Goal: Complete application form

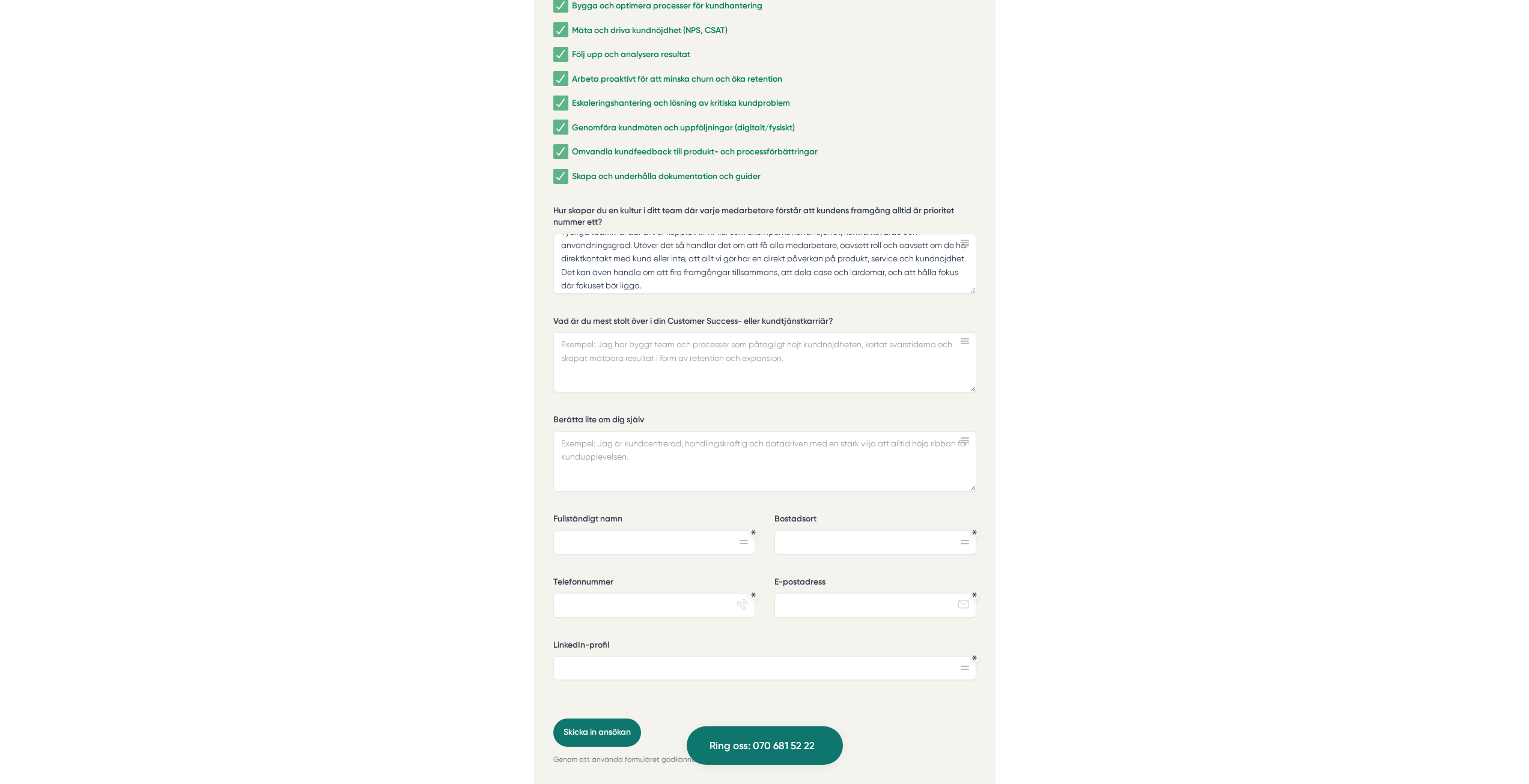
scroll to position [2703, 0]
click at [857, 234] on textarea "Tydliga teammål där allt är kopplat till KPI:er som exempelvis kundnöjdhet, kon…" at bounding box center [765, 262] width 423 height 60
click at [843, 233] on textarea "Tydliga teammål där allt är kopplat till KPI:er som exempelvis kundnöjdhet, kon…" at bounding box center [765, 262] width 423 height 60
click at [926, 233] on textarea "Tydliga teammål där allt är kopplat till KPI:er som exempelvis kundnöjdhet (NPS…" at bounding box center [765, 262] width 423 height 60
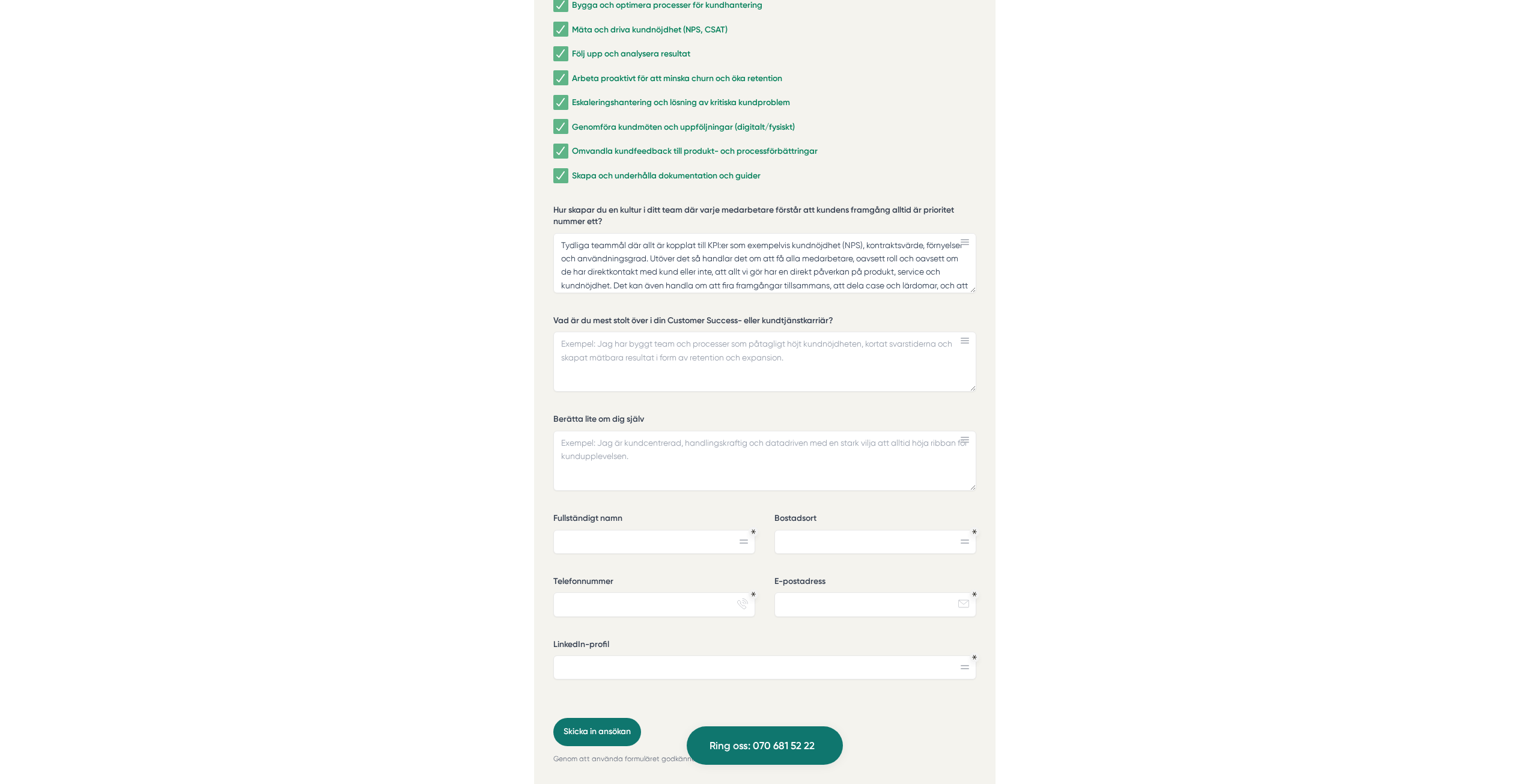
click at [684, 240] on textarea "Tydliga teammål där allt är kopplat till KPI:er som exempelvis kundnöjdhet (NPS…" at bounding box center [765, 262] width 423 height 60
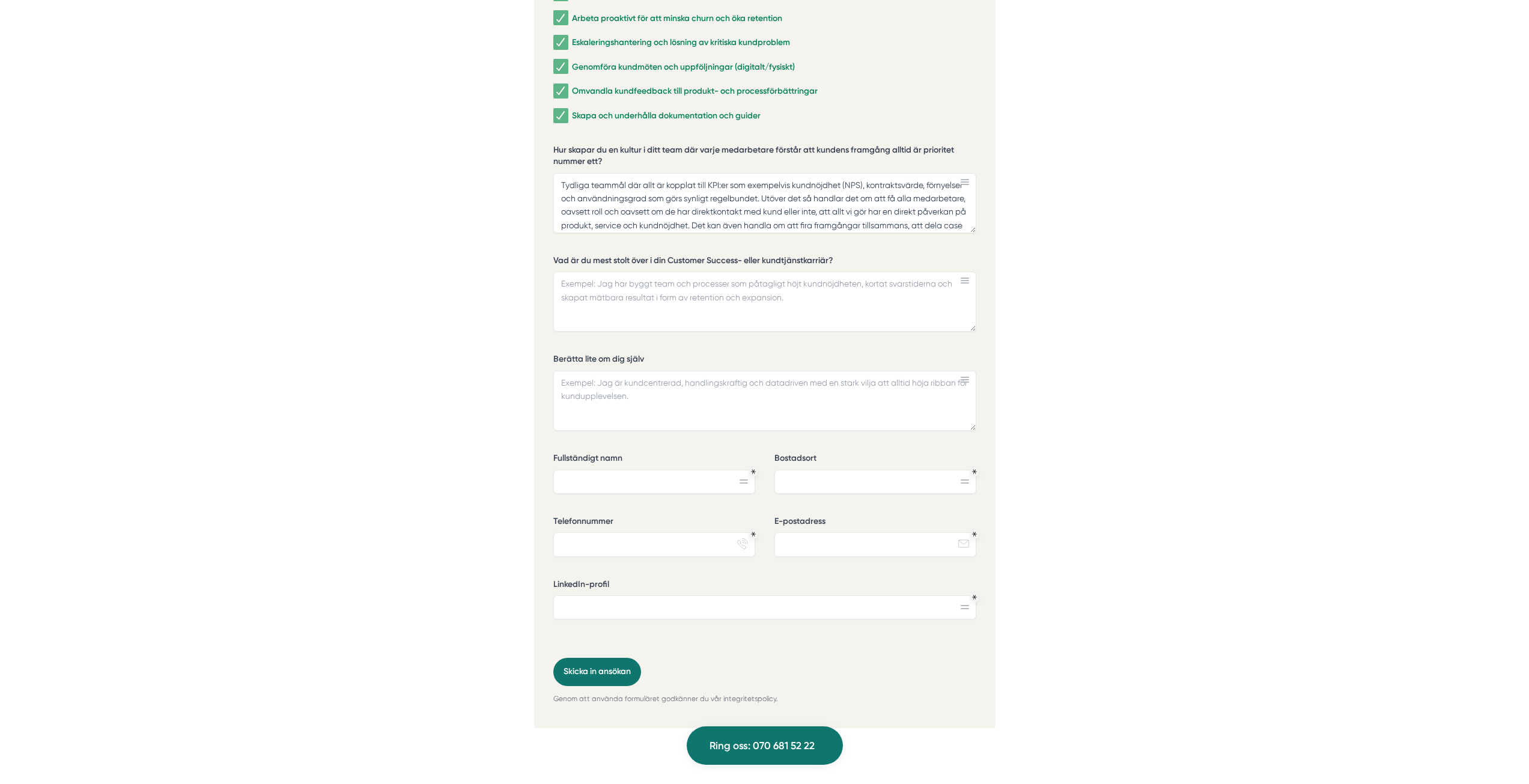
type textarea "Tydliga teammål där allt är kopplat till KPI:er som exempelvis kundnöjdhet (NPS…"
click at [746, 173] on textarea "Tydliga teammål där allt är kopplat till KPI:er som exempelvis kundnöjdhet (NPS…" at bounding box center [765, 202] width 423 height 60
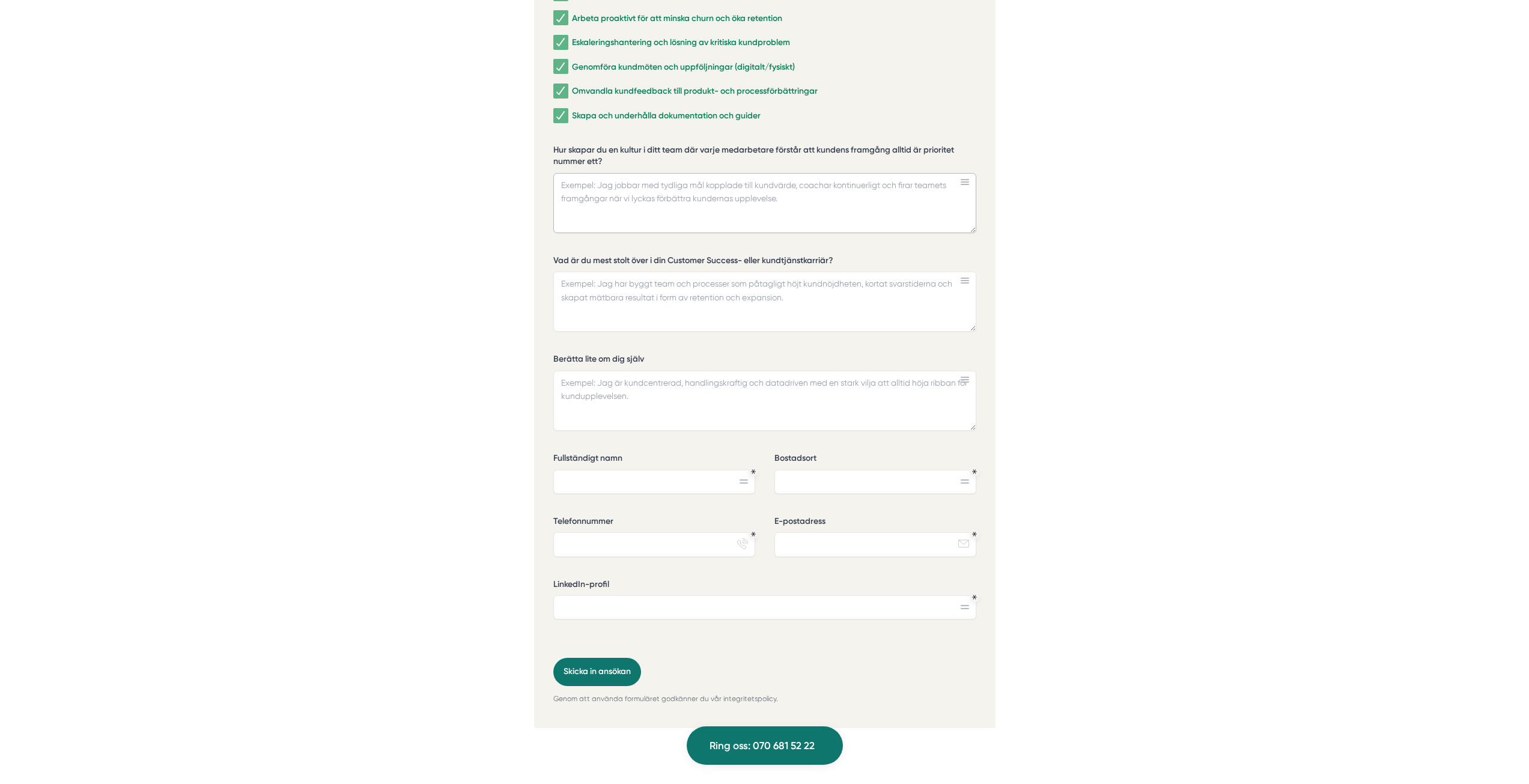
paste textarea "Kundutfall först: vi styr på TTFV, adoption, NPS och renewals – synligt varje v…"
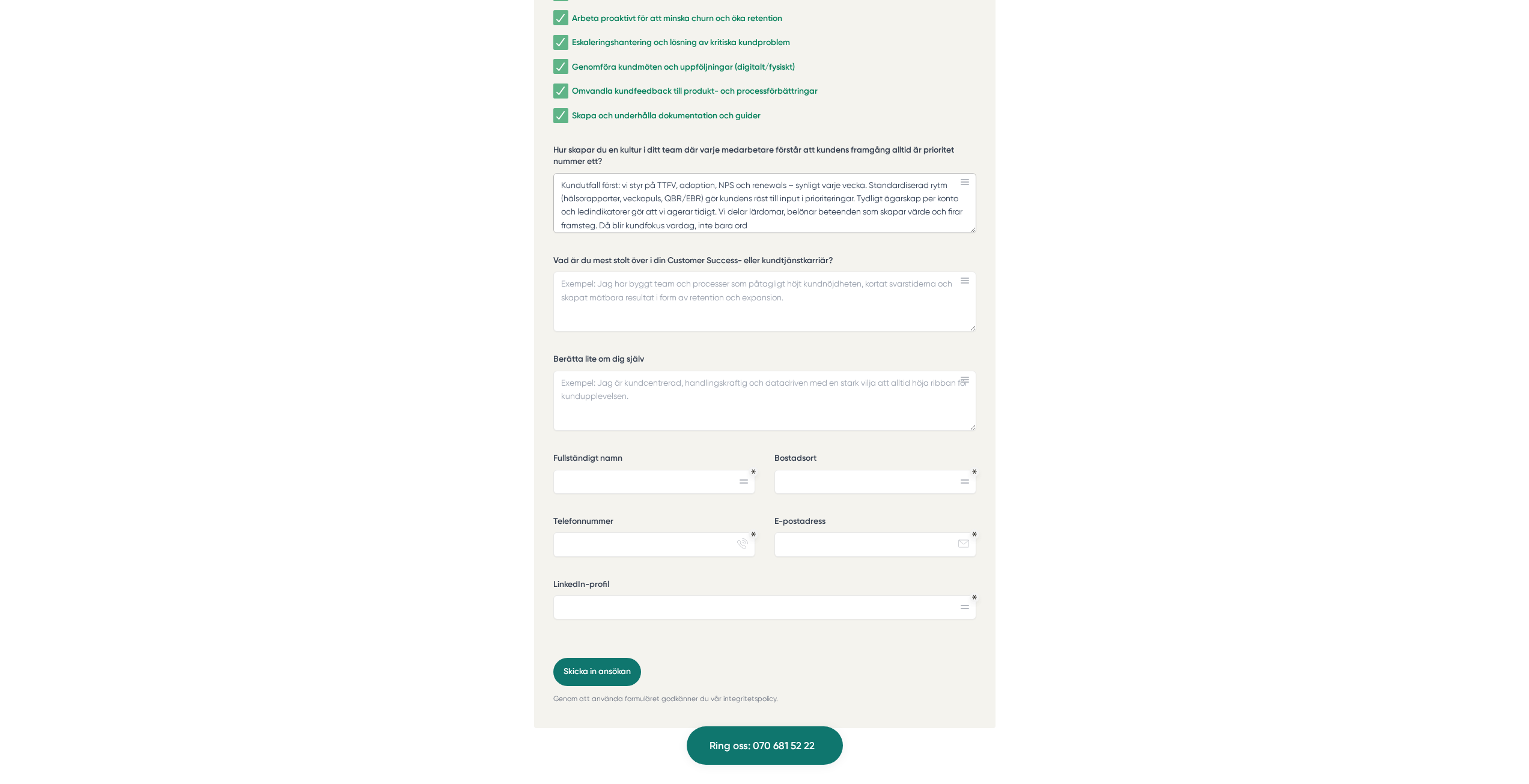
click at [667, 173] on textarea "Kundutfall först: vi styr på TTFV, adoption, NPS och renewals – synligt varje v…" at bounding box center [765, 202] width 423 height 60
click at [792, 173] on textarea "Kundutfall först: vi styr på ARR, adoption, NPS och renewals – synligt varje ve…" at bounding box center [765, 202] width 423 height 60
click at [565, 185] on textarea "Kundutfall först: vi styr på ARR, adoption, NPS och renewals som blir synligt v…" at bounding box center [765, 202] width 423 height 60
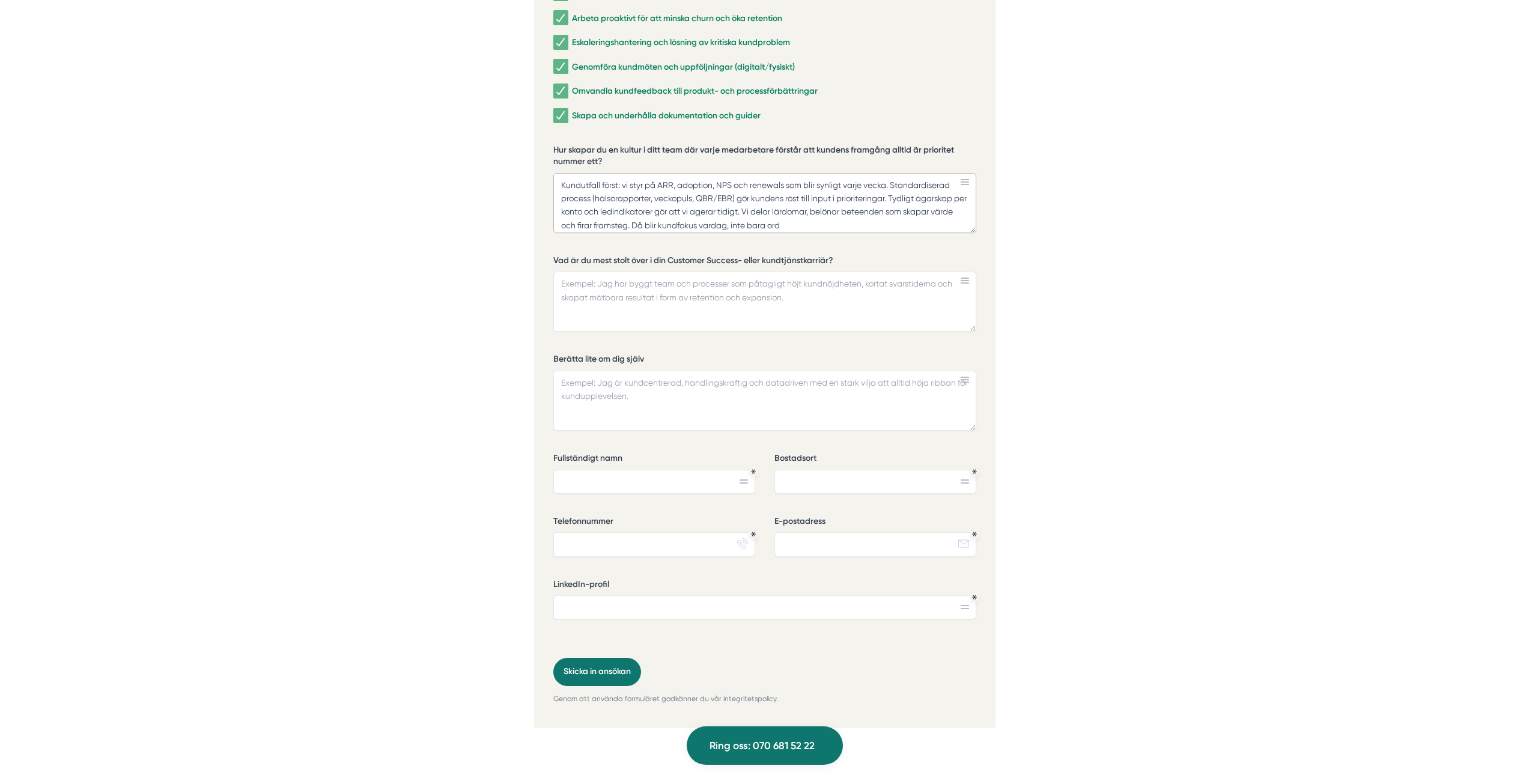
drag, startPoint x: 694, startPoint y: 182, endPoint x: 655, endPoint y: 186, distance: 39.2
click at [655, 186] on textarea "Kundutfall först: vi styr på ARR, adoption, NPS och renewals som blir synligt v…" at bounding box center [765, 202] width 423 height 60
click at [797, 184] on textarea "Kundutfall först: vi styr på ARR, adoption, NPS och renewals som blir synligt v…" at bounding box center [765, 202] width 423 height 60
click at [824, 183] on textarea "Kundutfall först: vi styr på ARR, adoption, NPS och renewals som blir synligt v…" at bounding box center [765, 202] width 423 height 60
click at [607, 197] on textarea "Kundutfall först: vi styr på ARR, adoption, NPS och renewals som blir synligt v…" at bounding box center [765, 202] width 423 height 60
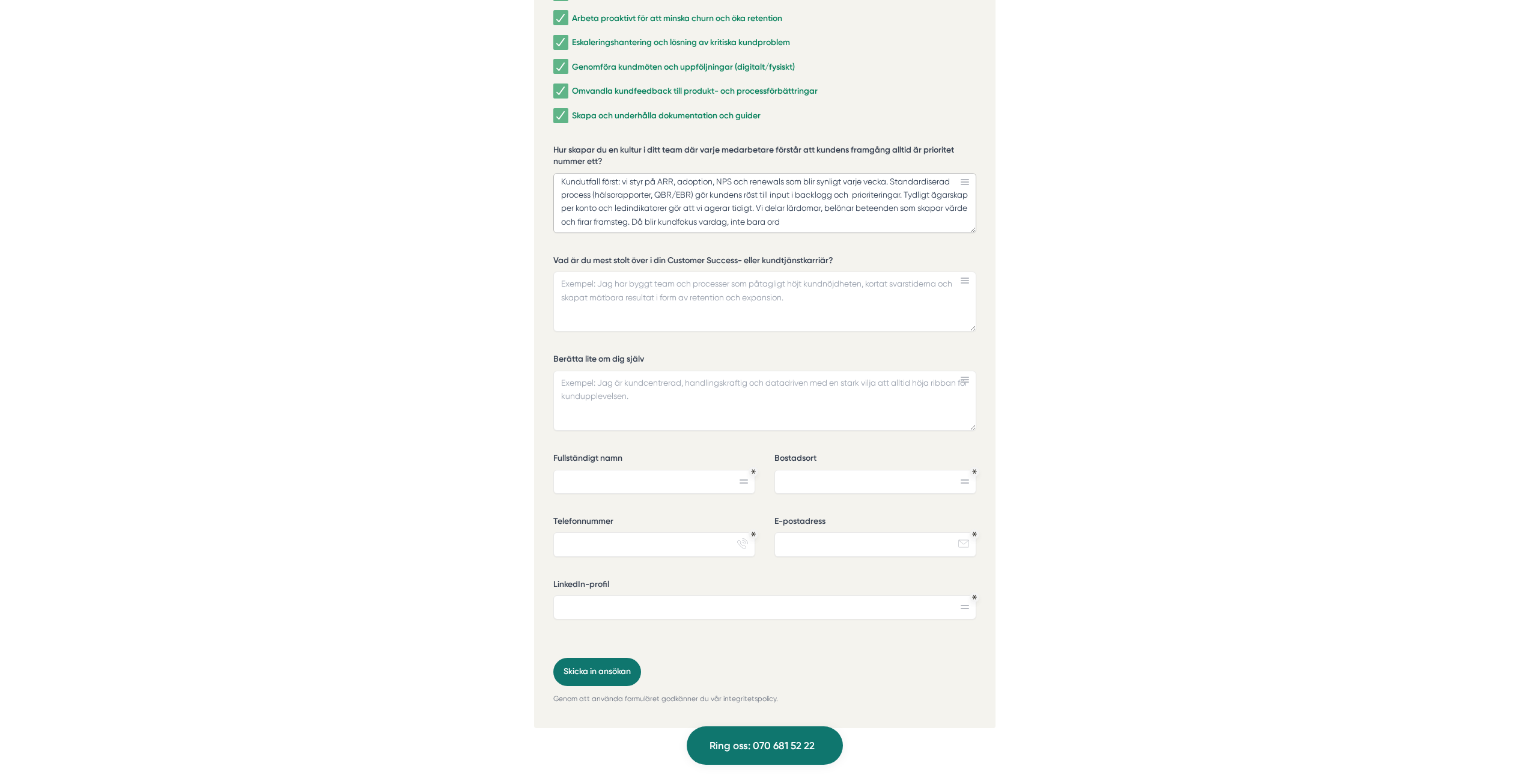
scroll to position [4, 0]
click at [863, 208] on textarea "Kundutfall först: vi styr på ARR, adoption, NPS och renewals som blir synligt v…" at bounding box center [765, 202] width 423 height 60
type textarea "Kundutfall först: vi styr på ARR, adoption, NPS och renewals som blir synligt v…"
click at [679, 279] on textarea "Vad är du mest stolt över i din Customer Success- eller kundtjänstkarriär?" at bounding box center [765, 301] width 423 height 60
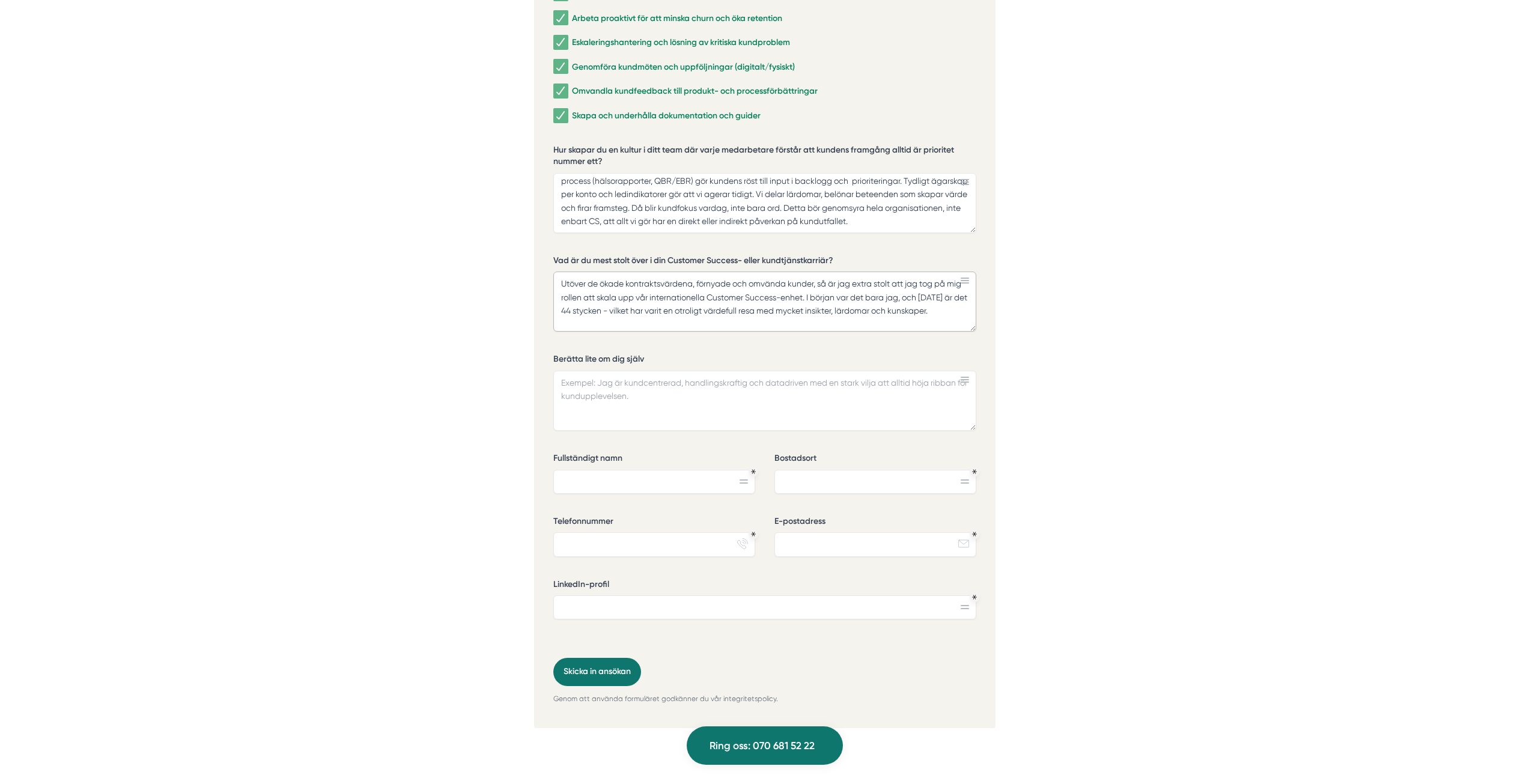
click at [819, 271] on textarea "Utöver de ökade kontraktsvärdena, förnyade och omvända kunder, så är jag extra …" at bounding box center [765, 301] width 423 height 60
click at [562, 281] on textarea "Utöver de ökade kontraktsvärdena, förnyade och omvända kunder samt hög NPS scor…" at bounding box center [765, 301] width 423 height 60
drag, startPoint x: 725, startPoint y: 310, endPoint x: 346, endPoint y: 233, distance: 386.7
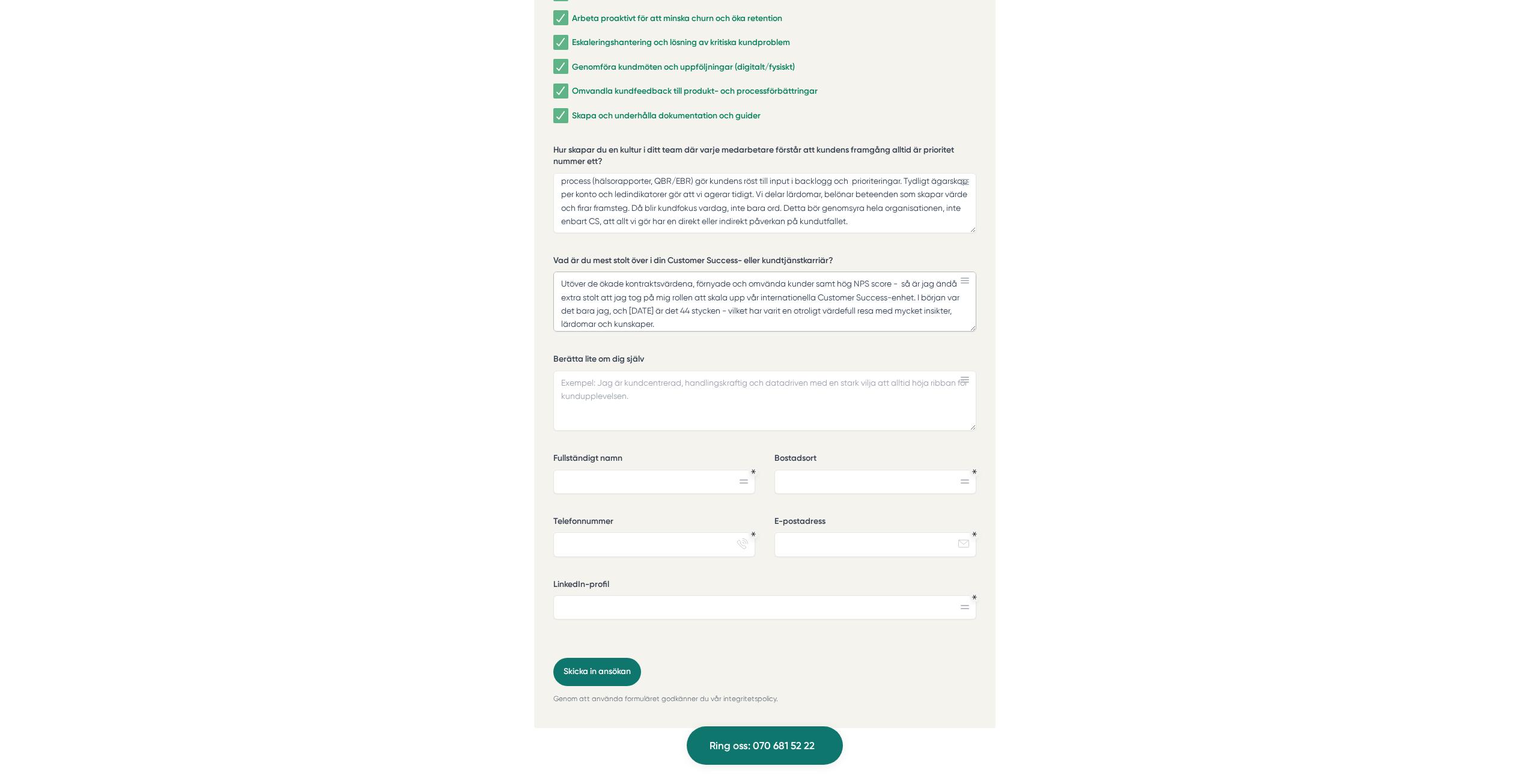
click at [901, 274] on textarea "Utöver de ökade kontraktsvärdena, förnyade och omvända kunder samt hög NPS scor…" at bounding box center [765, 301] width 423 height 60
click at [943, 281] on textarea "Utöver de ökade kontraktsvärdena, förnyade och omvända kunder samt hög NPS scor…" at bounding box center [765, 301] width 423 height 60
drag, startPoint x: 799, startPoint y: 298, endPoint x: 852, endPoint y: 303, distance: 53.2
click at [852, 303] on textarea "Utöver de ökade kontraktsvärdena, förnyade och omvända kunder samt hög NPS scor…" at bounding box center [765, 301] width 423 height 60
type textarea "Utöver de ökade kontraktsvärdena, förnyade och omvända kunder samt hög NPS scor…"
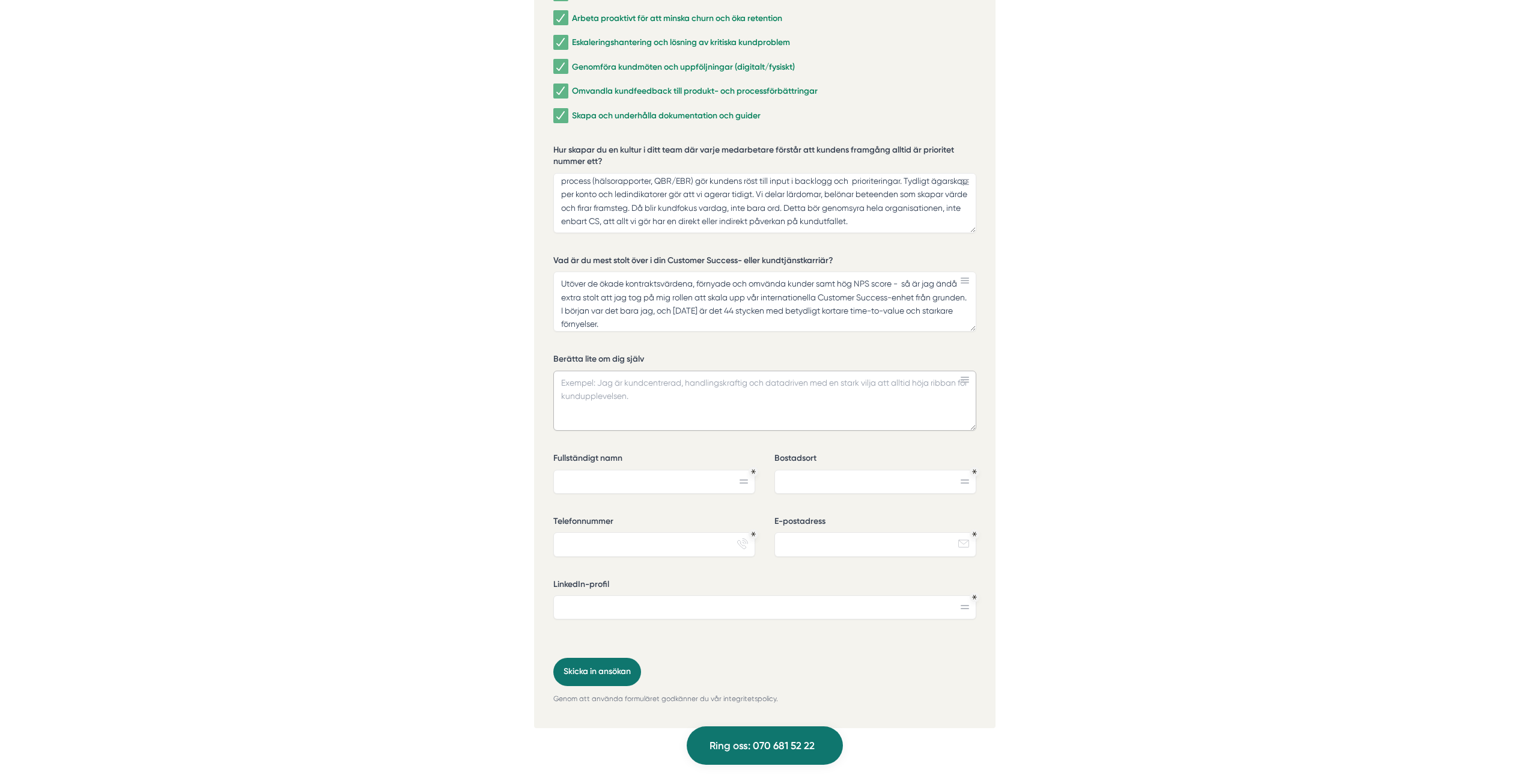
click at [673, 379] on textarea "Berätta lite om dig själv" at bounding box center [765, 400] width 423 height 60
type textarea "Jag har"
click at [791, 470] on input "Bostadsort" at bounding box center [875, 482] width 202 height 24
type input "[GEOGRAPHIC_DATA]"
type input "0733423444"
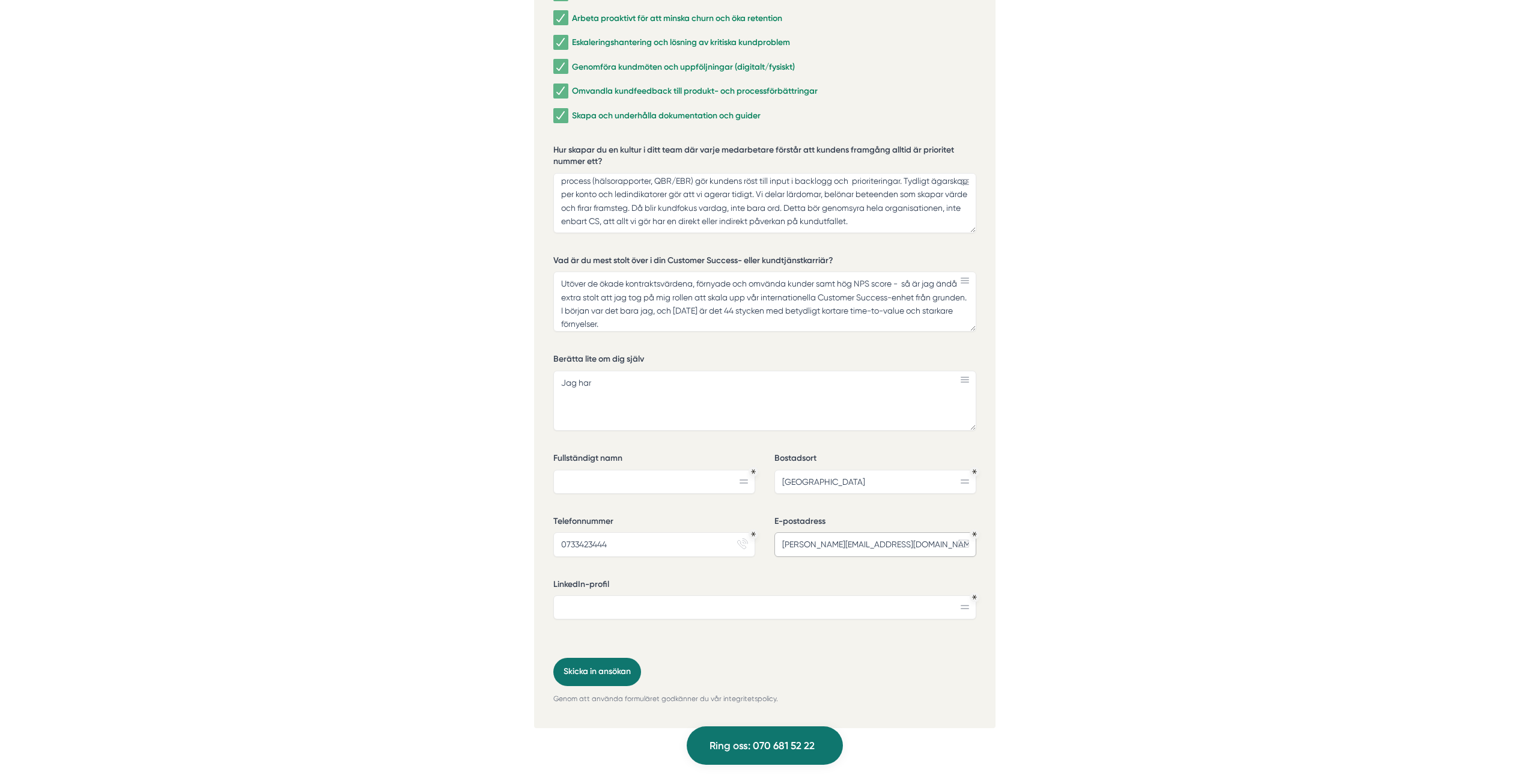
type input "[PERSON_NAME][EMAIL_ADDRESS][DOMAIN_NAME]"
click at [579, 470] on input "Fullständigt namn" at bounding box center [654, 482] width 202 height 24
type input "[PERSON_NAME]"
click at [624, 567] on input "LinkedIn-profil" at bounding box center [765, 607] width 423 height 24
type input "w"
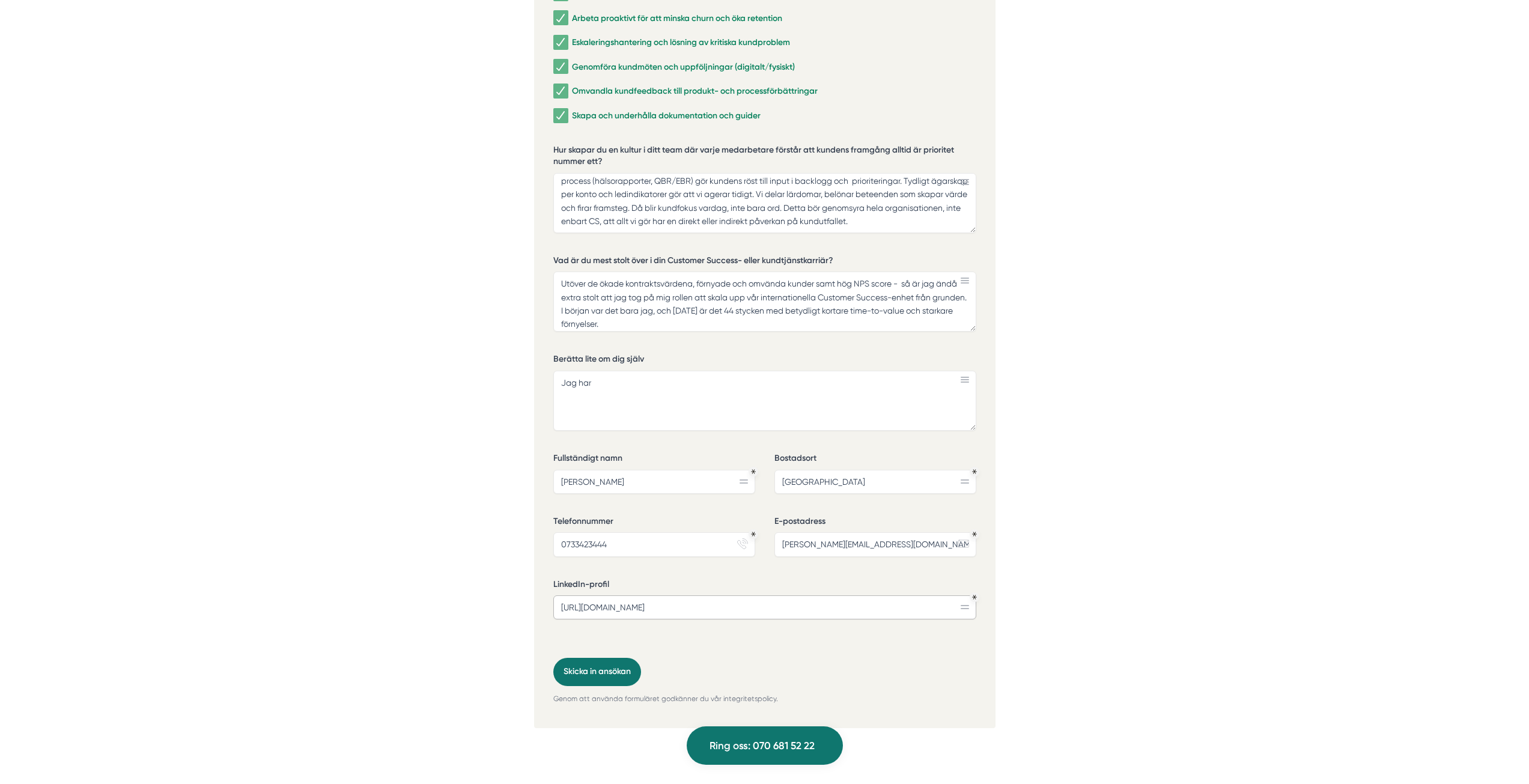
type input "[URL][DOMAIN_NAME]"
click at [602, 375] on textarea "Jag har" at bounding box center [765, 400] width 423 height 60
click at [847, 370] on textarea "Jag har ett högt kommersiellt driv och en positiv inställning gentemot både kol…" at bounding box center [765, 400] width 423 height 60
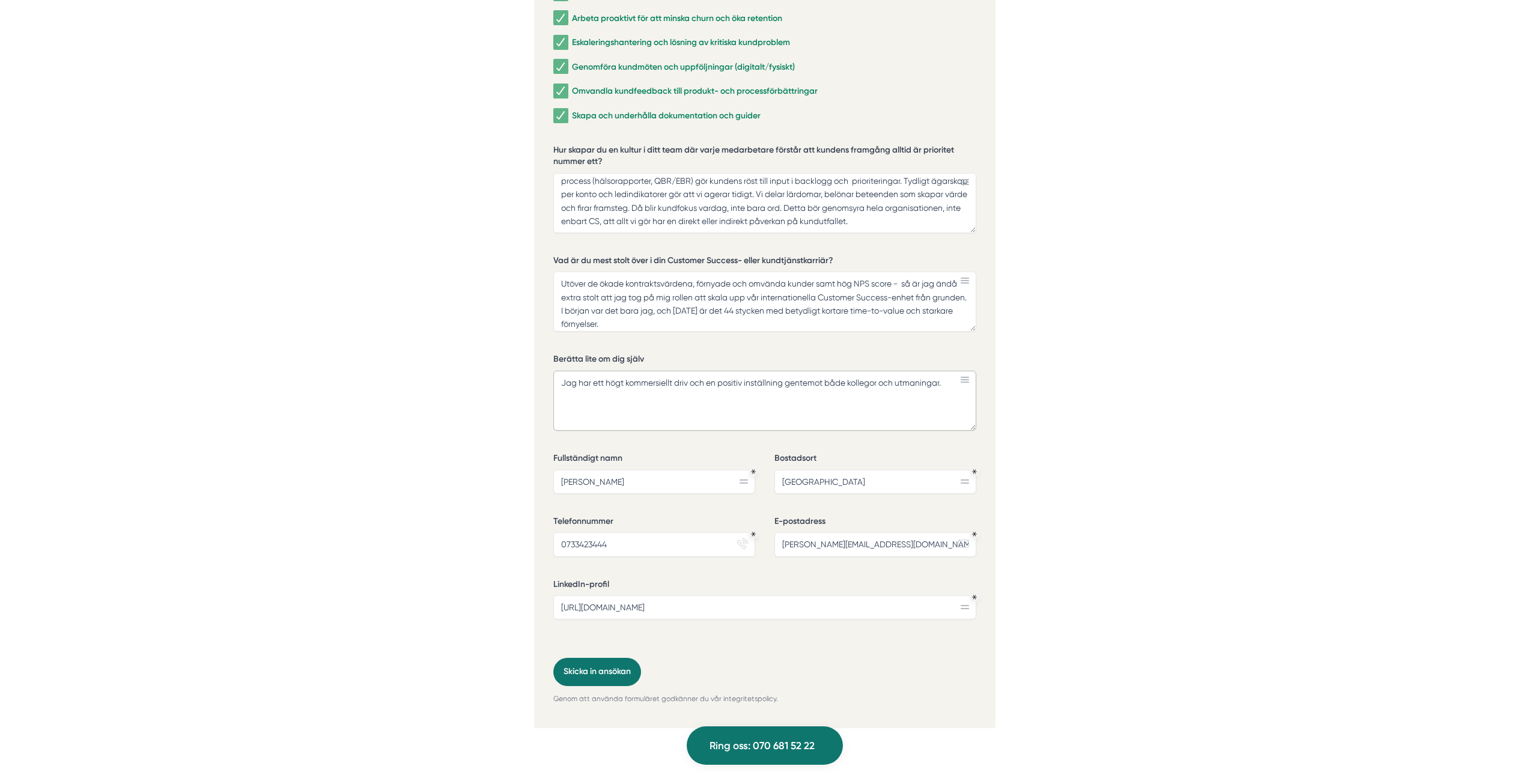
click at [828, 370] on textarea "Jag har ett högt kommersiellt driv och en positiv inställning gentemot både kol…" at bounding box center [765, 400] width 423 height 60
click at [855, 370] on textarea "Jag har ett högt kommersiellt driv och en positiv inställning gentemot både kol…" at bounding box center [765, 400] width 423 height 60
click at [725, 370] on textarea "Jag har ett högt kommersiellt driv och en positiv inställning gentemot både kol…" at bounding box center [765, 400] width 423 height 60
click at [948, 370] on textarea "Jag har ett högt kommersiellt driv och en positiv inställning gentemot både kol…" at bounding box center [765, 400] width 423 height 60
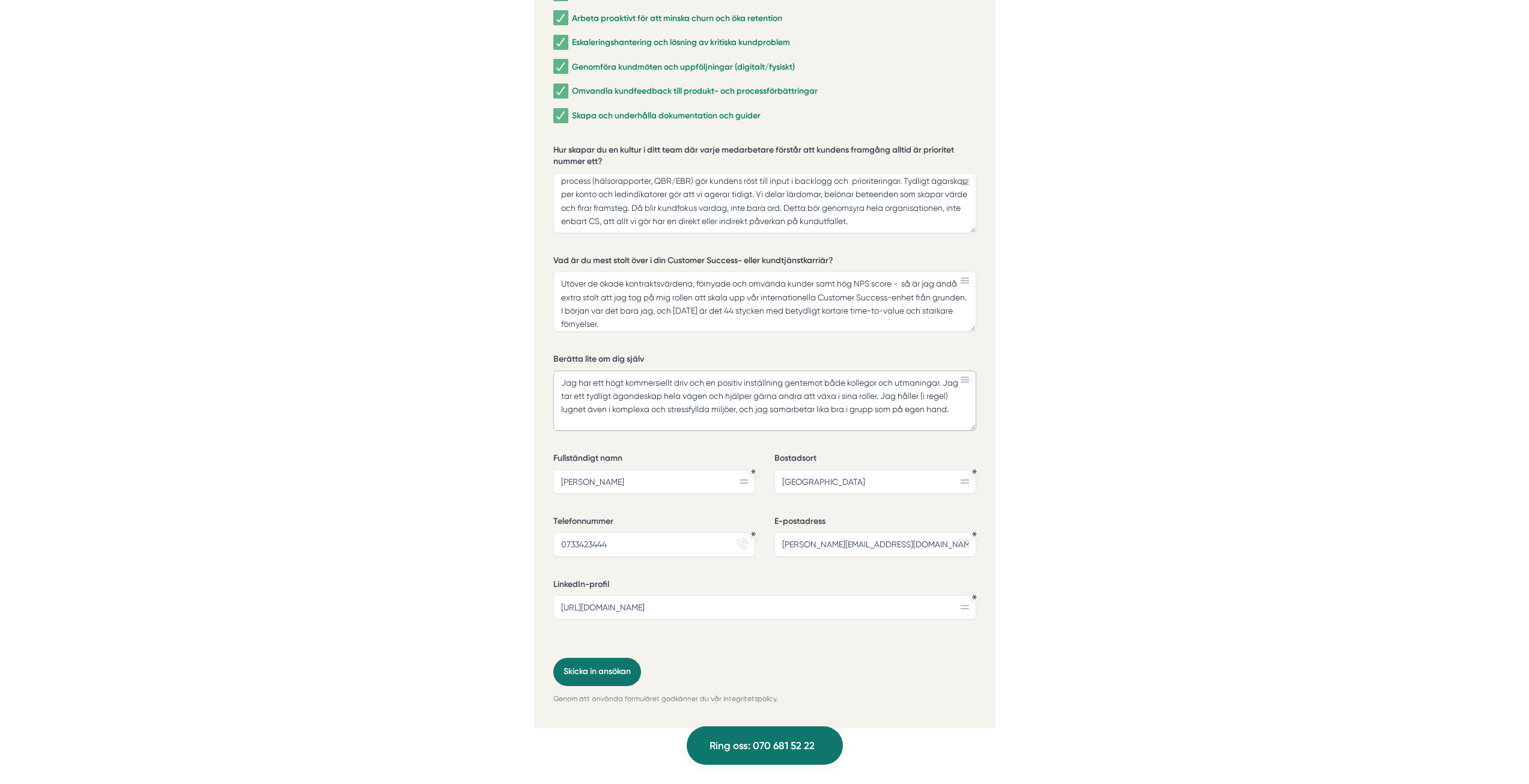
drag, startPoint x: 964, startPoint y: 394, endPoint x: 373, endPoint y: 346, distance: 592.9
click at [686, 376] on textarea "Jag har ett högt kommersiellt driv och en positiv inställning gentemot både kol…" at bounding box center [765, 400] width 423 height 60
drag, startPoint x: 959, startPoint y: 391, endPoint x: 222, endPoint y: 334, distance: 739.2
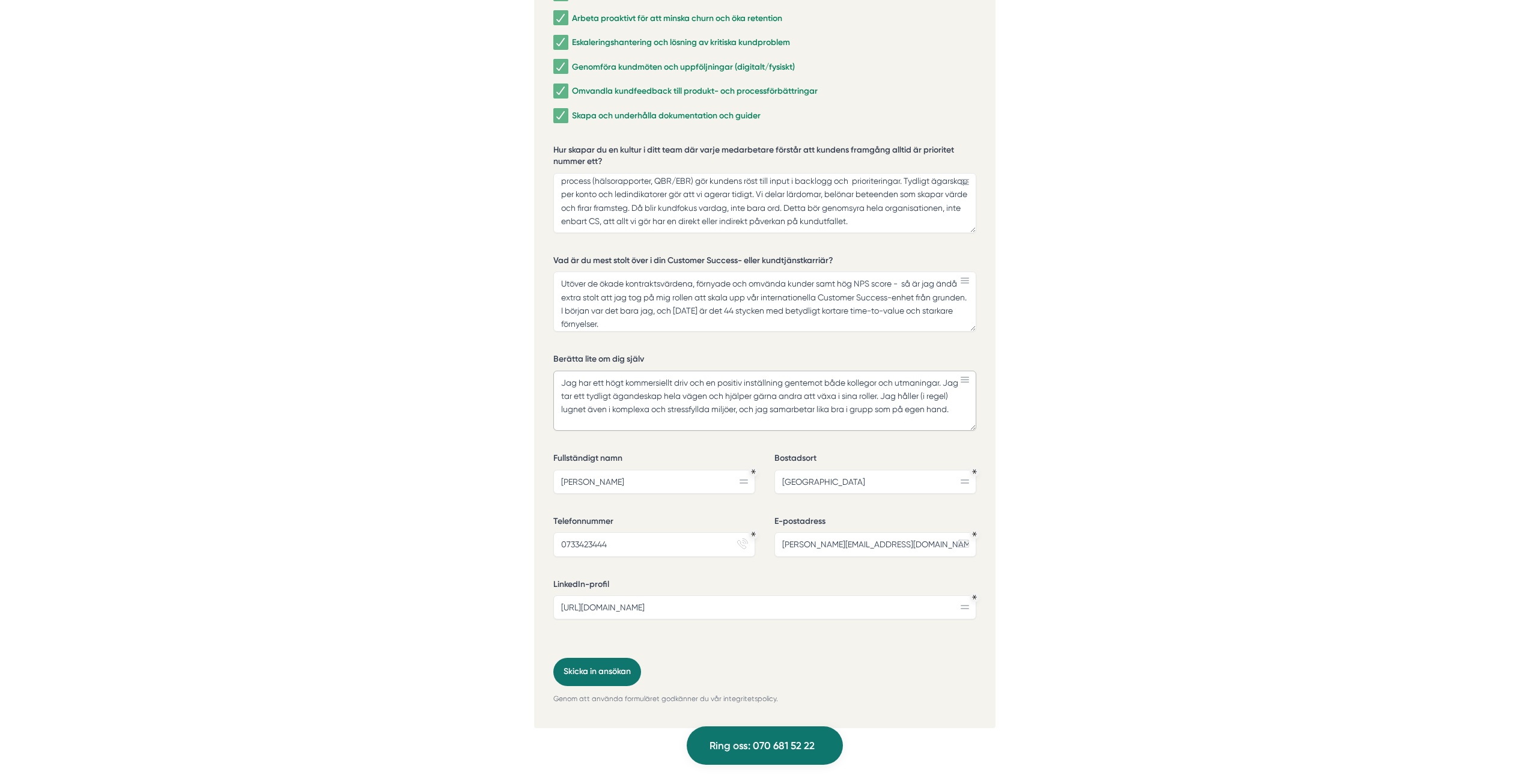
paste textarea "är en kommersiellt driven CS/KAM-profil som trivs när det är komplext och rörig…"
drag, startPoint x: 579, startPoint y: 365, endPoint x: 601, endPoint y: 364, distance: 22.0
click at [601, 370] on textarea "Jag är en kommersiellt driven CS/KAM-profil som trivs när det är komplext och r…" at bounding box center [765, 400] width 423 height 60
click at [688, 370] on textarea "Jag har ett högt kommersiellt driven CS/KAM-profil som trivs när det är komplex…" at bounding box center [765, 400] width 423 height 60
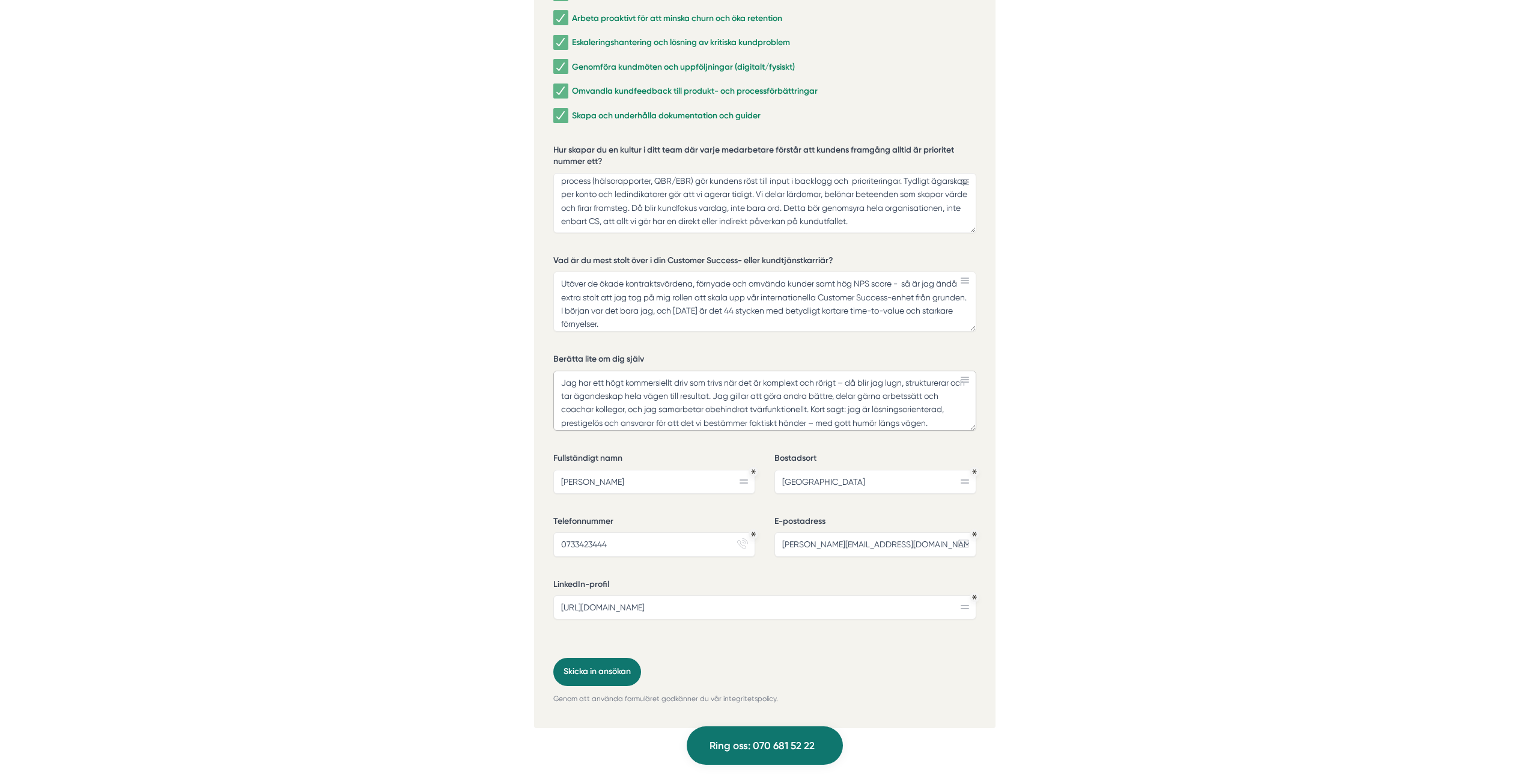
click at [767, 375] on textarea "Jag har ett högt kommersiellt driv som trivs när det är komplext och rörigt – d…" at bounding box center [765, 400] width 423 height 60
click at [846, 370] on textarea "Jag har ett högt kommersiellt driv som trivs när det är komplext och rörigt – d…" at bounding box center [765, 400] width 423 height 60
click at [837, 392] on textarea "Jag har ett högt kommersiellt driv som trivs när det är komplext och rörigt - d…" at bounding box center [765, 400] width 423 height 60
click at [817, 402] on textarea "Jag har ett högt kommersiellt driv som trivs när det är komplext och rörigt - d…" at bounding box center [765, 400] width 423 height 60
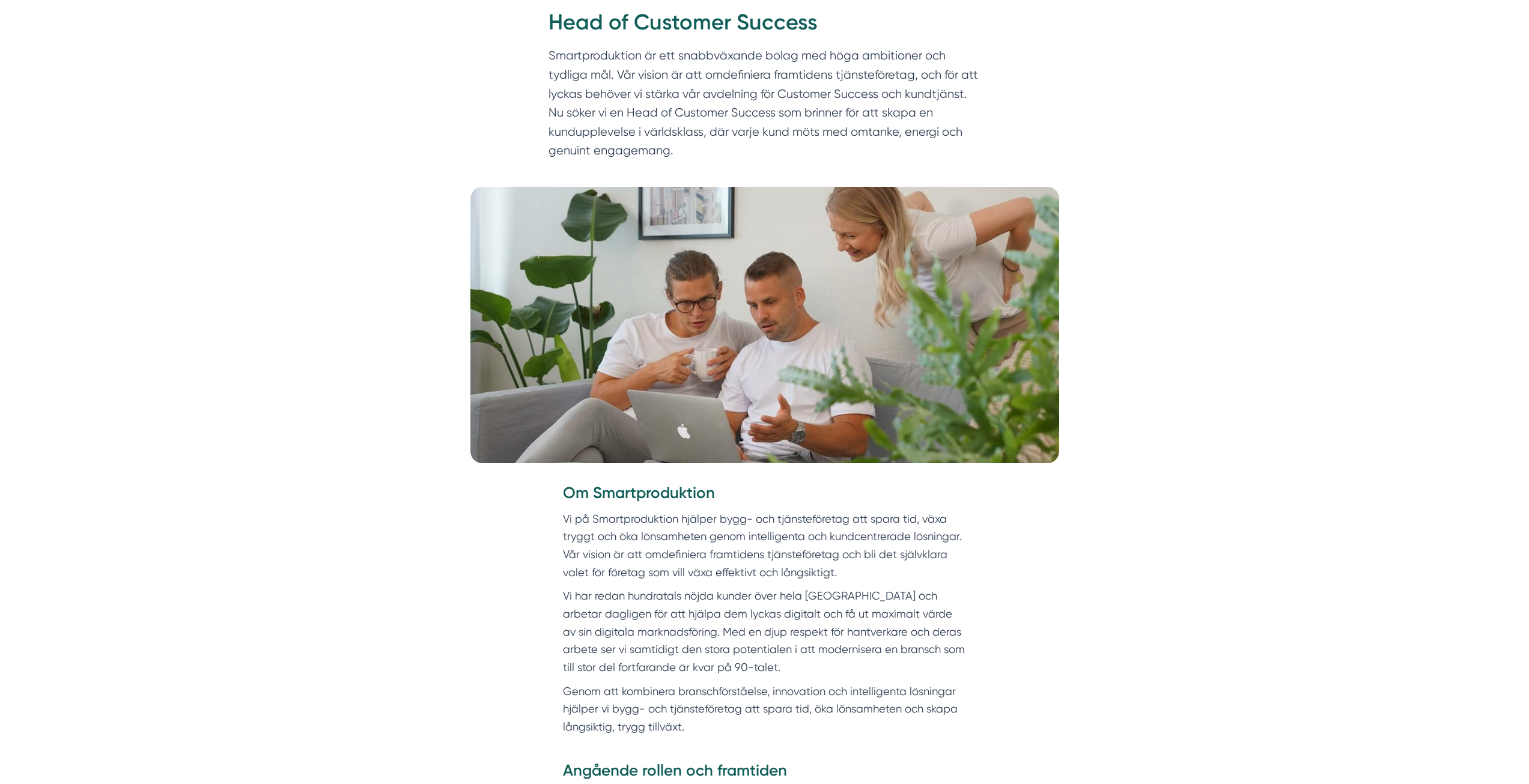
scroll to position [0, 0]
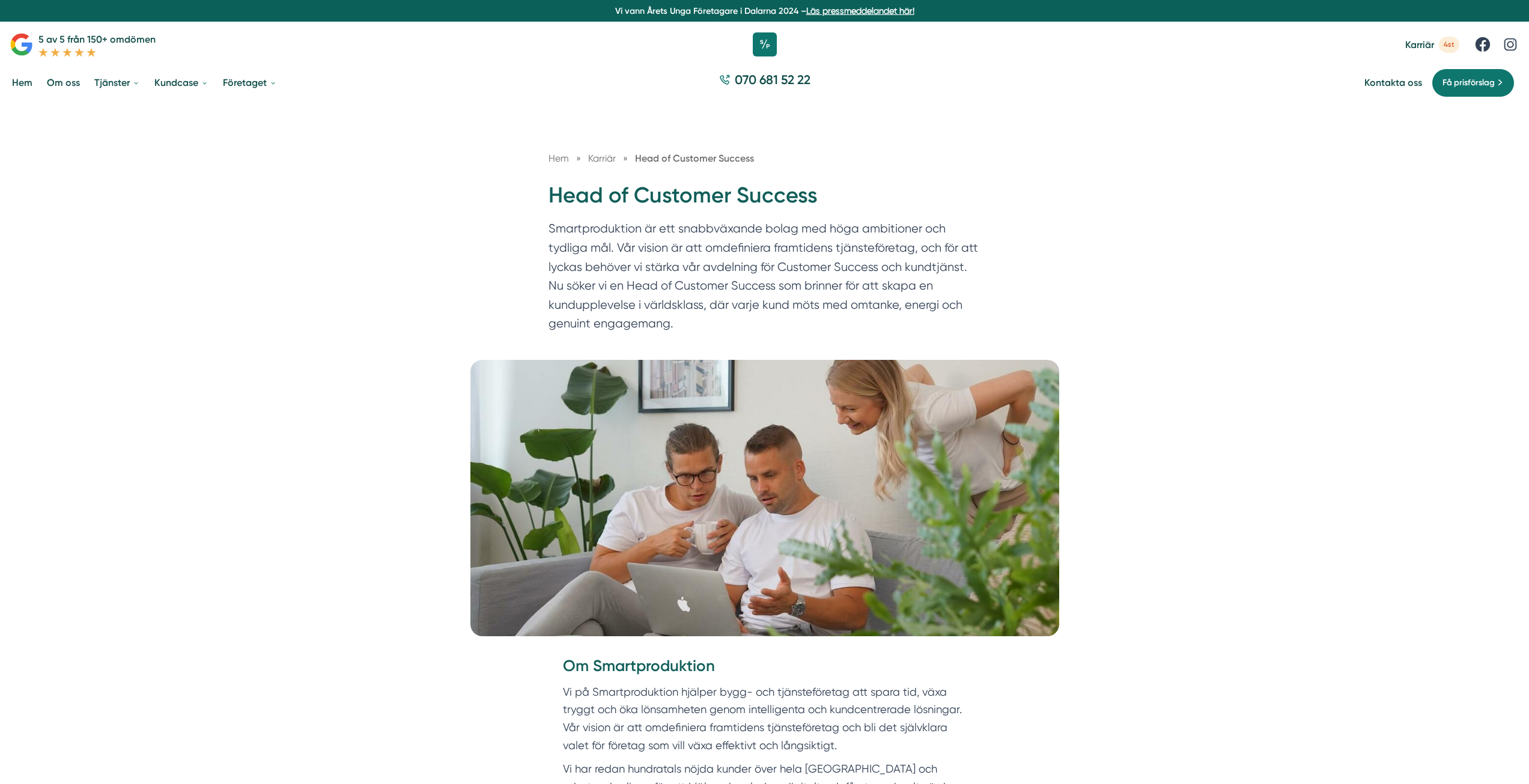
type textarea "Jag har ett högt kommersiellt driv som trivs när det är komplext och rörigt - d…"
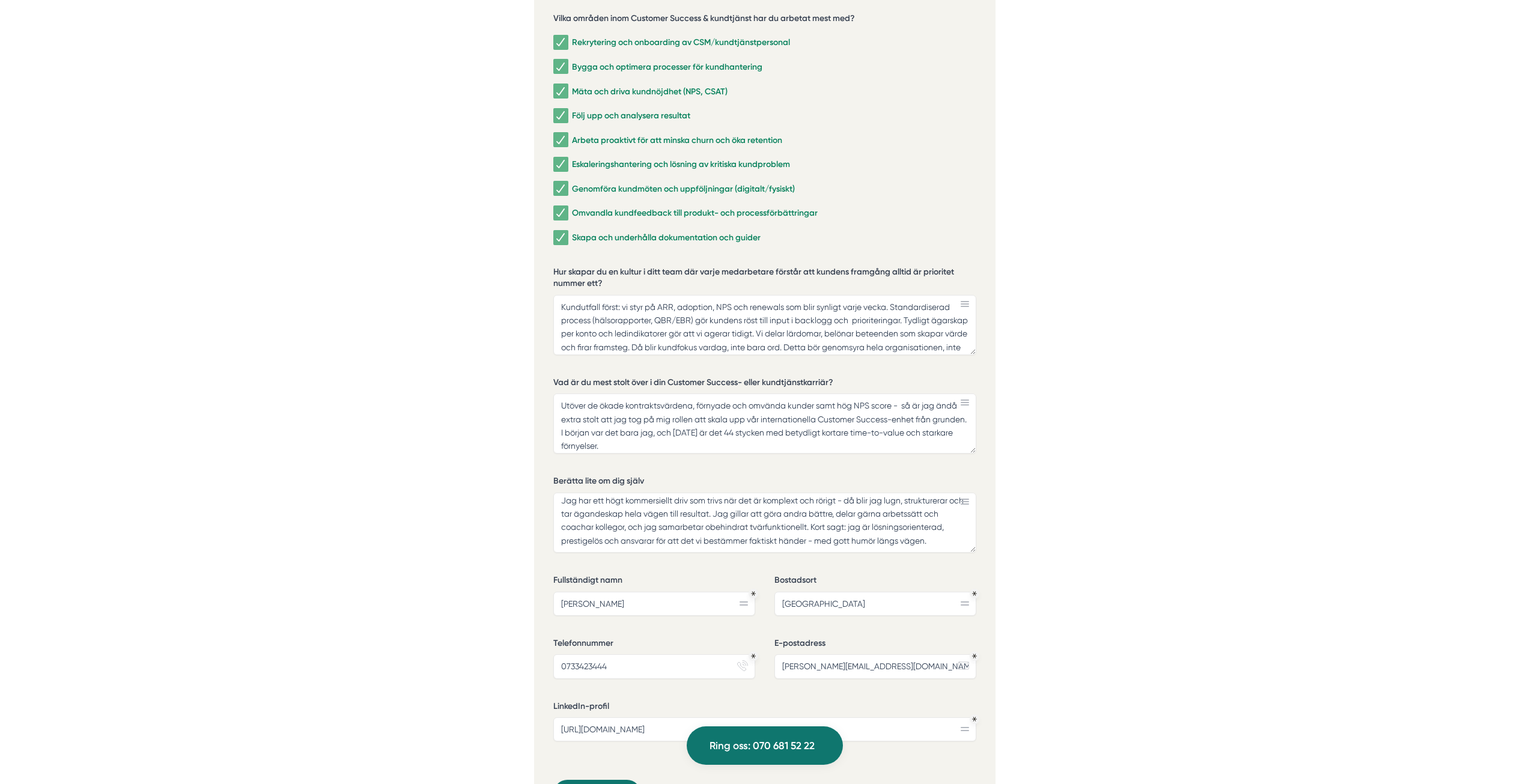
scroll to position [2621, 0]
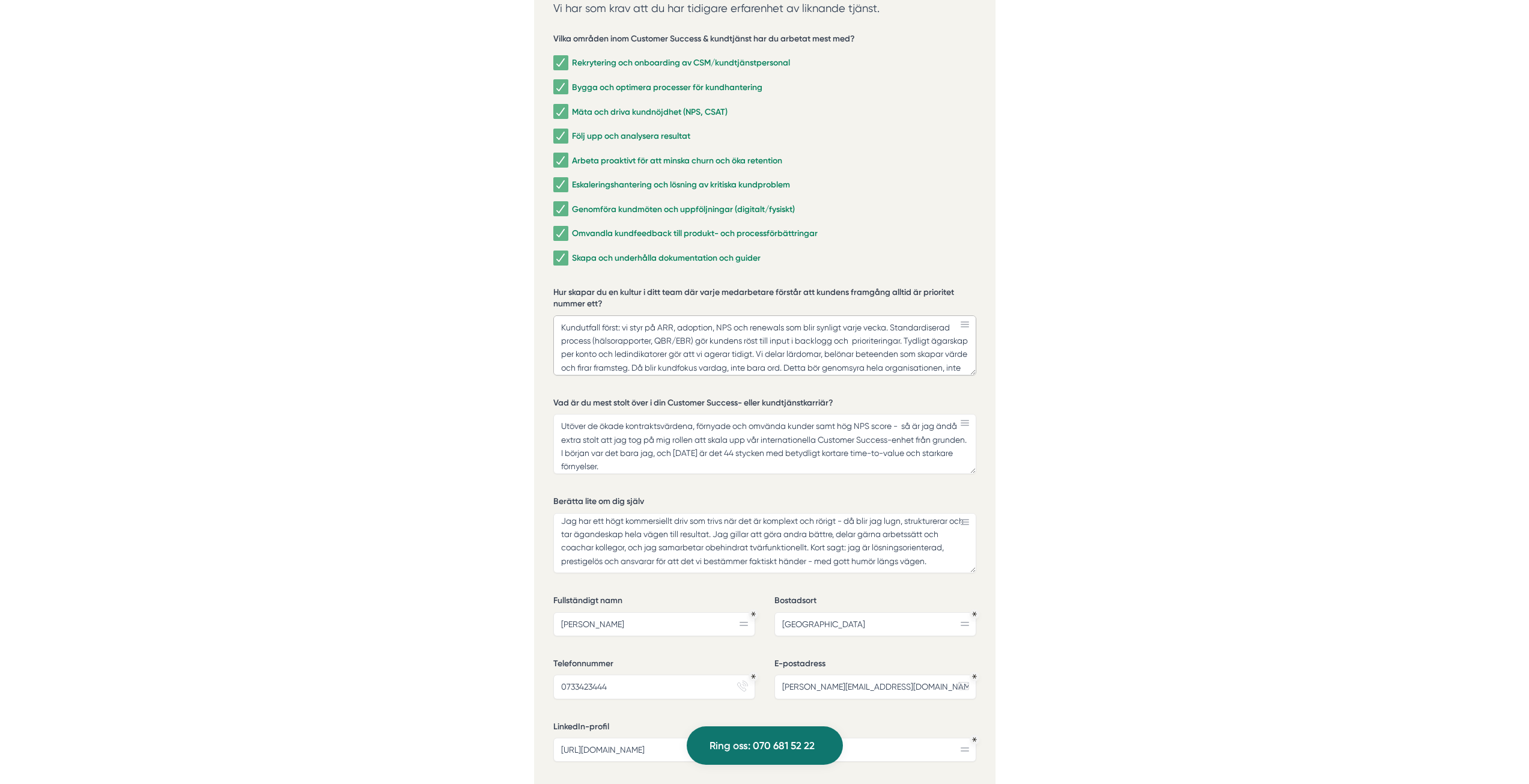
drag, startPoint x: 849, startPoint y: 312, endPoint x: 891, endPoint y: 310, distance: 42.0
click at [891, 315] on textarea "Kundutfall först: vi styr på ARR, adoption, NPS och renewals som blir synligt v…" at bounding box center [765, 345] width 423 height 60
click at [692, 325] on textarea "Kundutfall först: vi styr på ARR, adoption, NPS och renewals som blir synligt r…" at bounding box center [765, 345] width 423 height 60
click at [830, 349] on textarea "Kundutfall först: vi styr på ARR, adoption, NPS och renewals som blir synligt r…" at bounding box center [765, 345] width 423 height 60
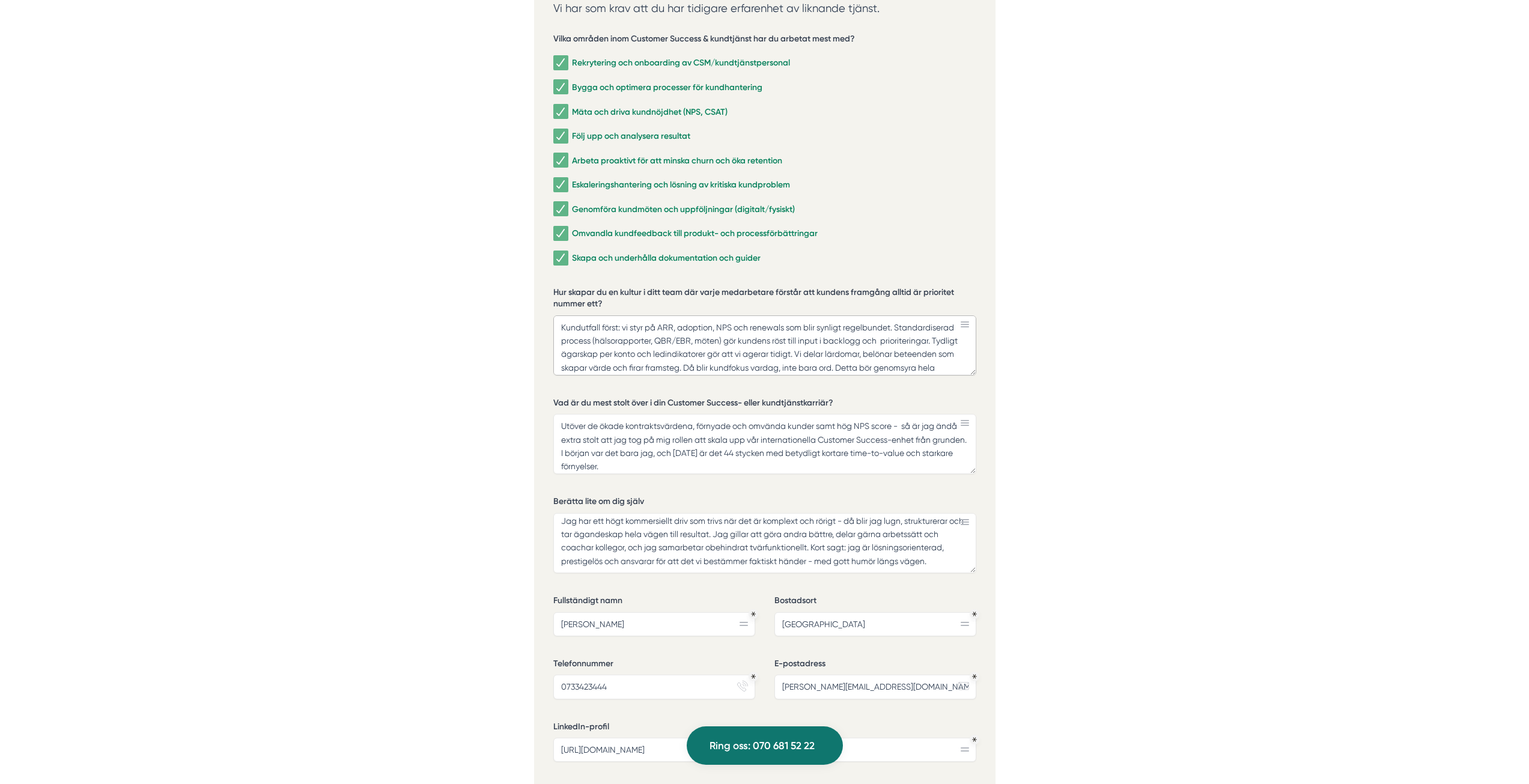
click at [821, 339] on textarea "Kundutfall först: vi styr på ARR, adoption, NPS och renewals som blir synligt r…" at bounding box center [765, 345] width 423 height 60
click at [736, 341] on textarea "Kundutfall först: vi styr på ARR, adoption, NPS och renewals som blir synligt r…" at bounding box center [765, 345] width 423 height 60
click at [670, 320] on textarea "Kundutfall först: vi styr på ARR, adoption, NPS och renewals som blir synligt r…" at bounding box center [765, 345] width 423 height 60
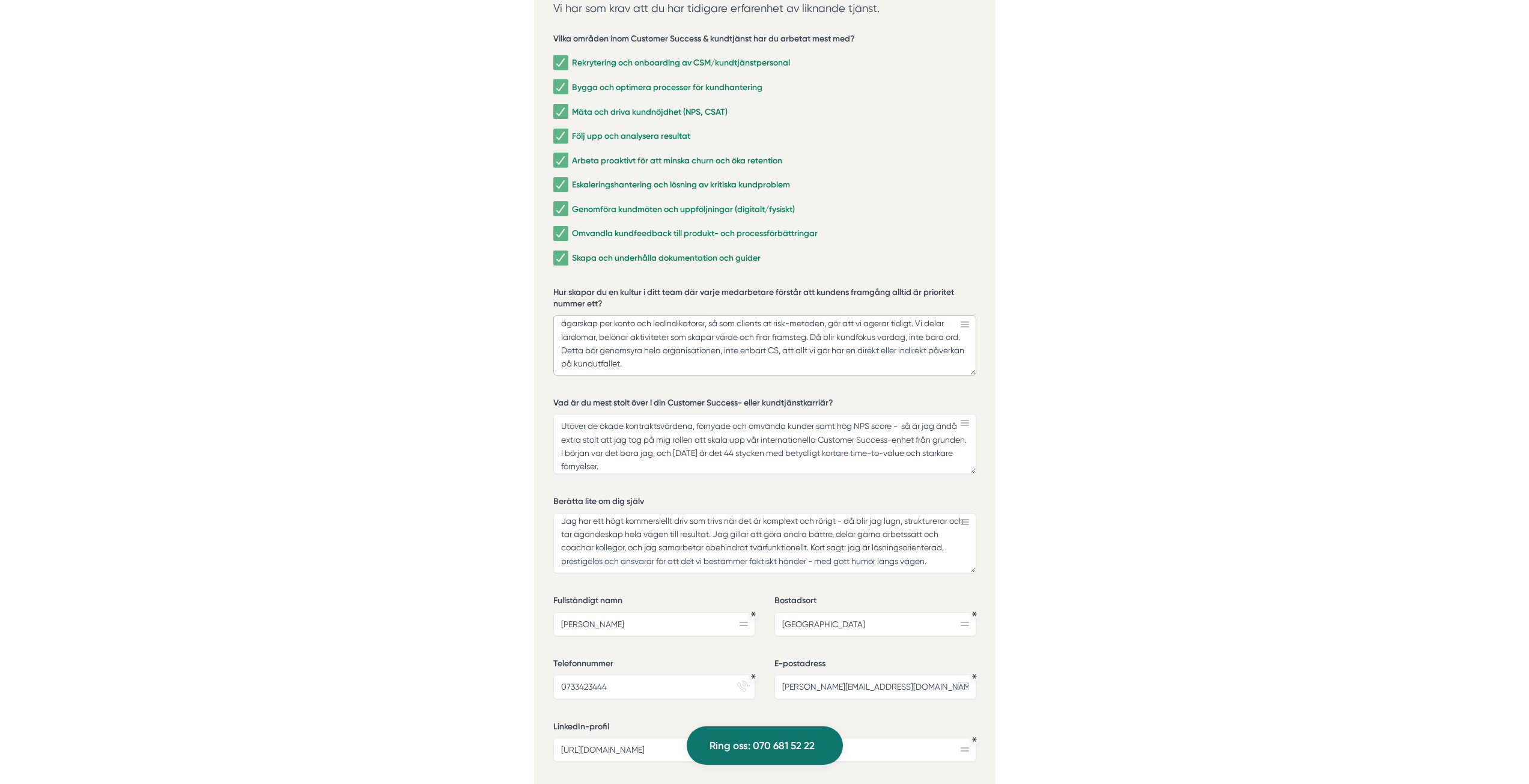
click at [739, 346] on textarea "Kundutfall först: vi styr på ARR, adoption, NPS och renewals som blir synligt r…" at bounding box center [765, 345] width 423 height 60
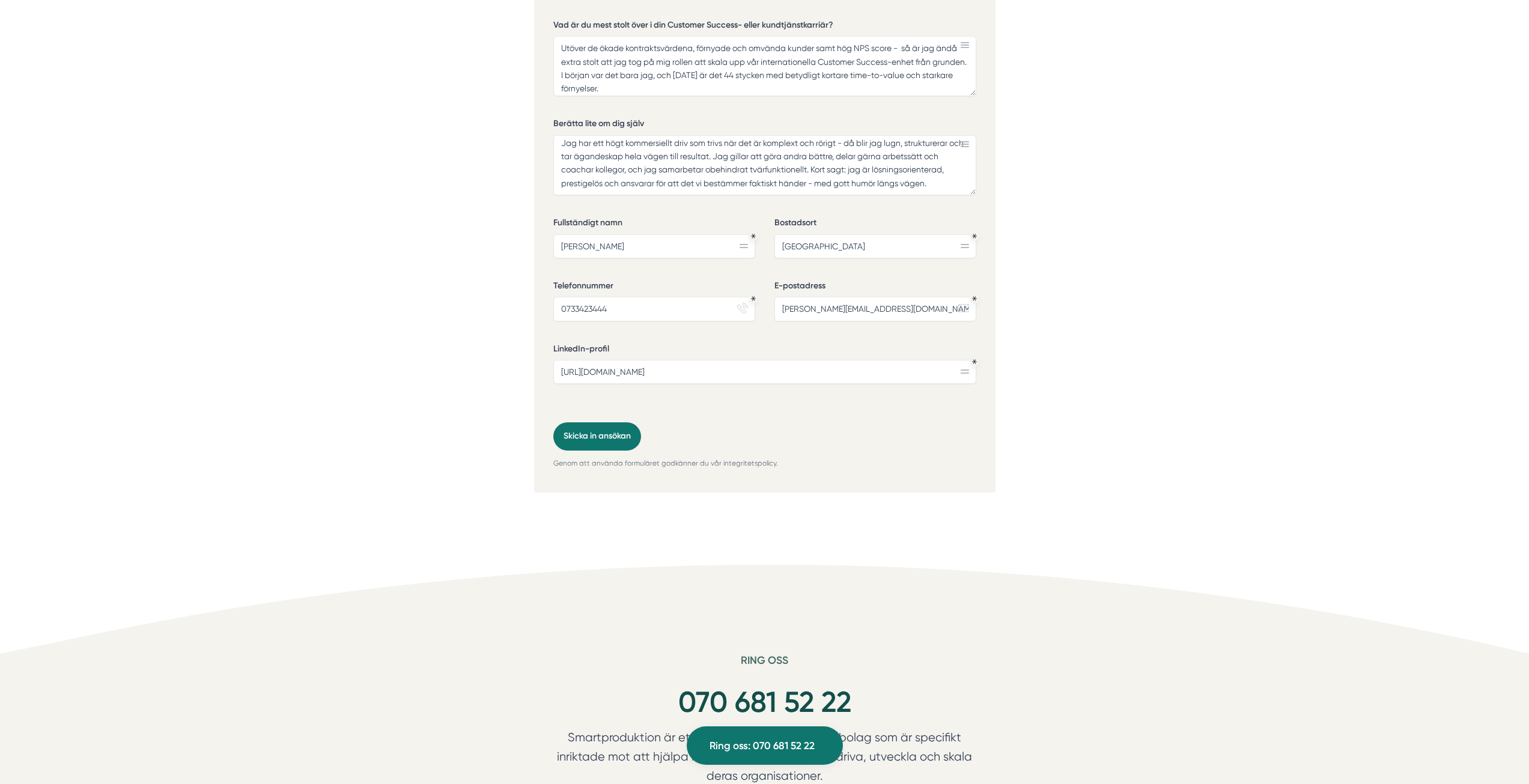
scroll to position [3042, 0]
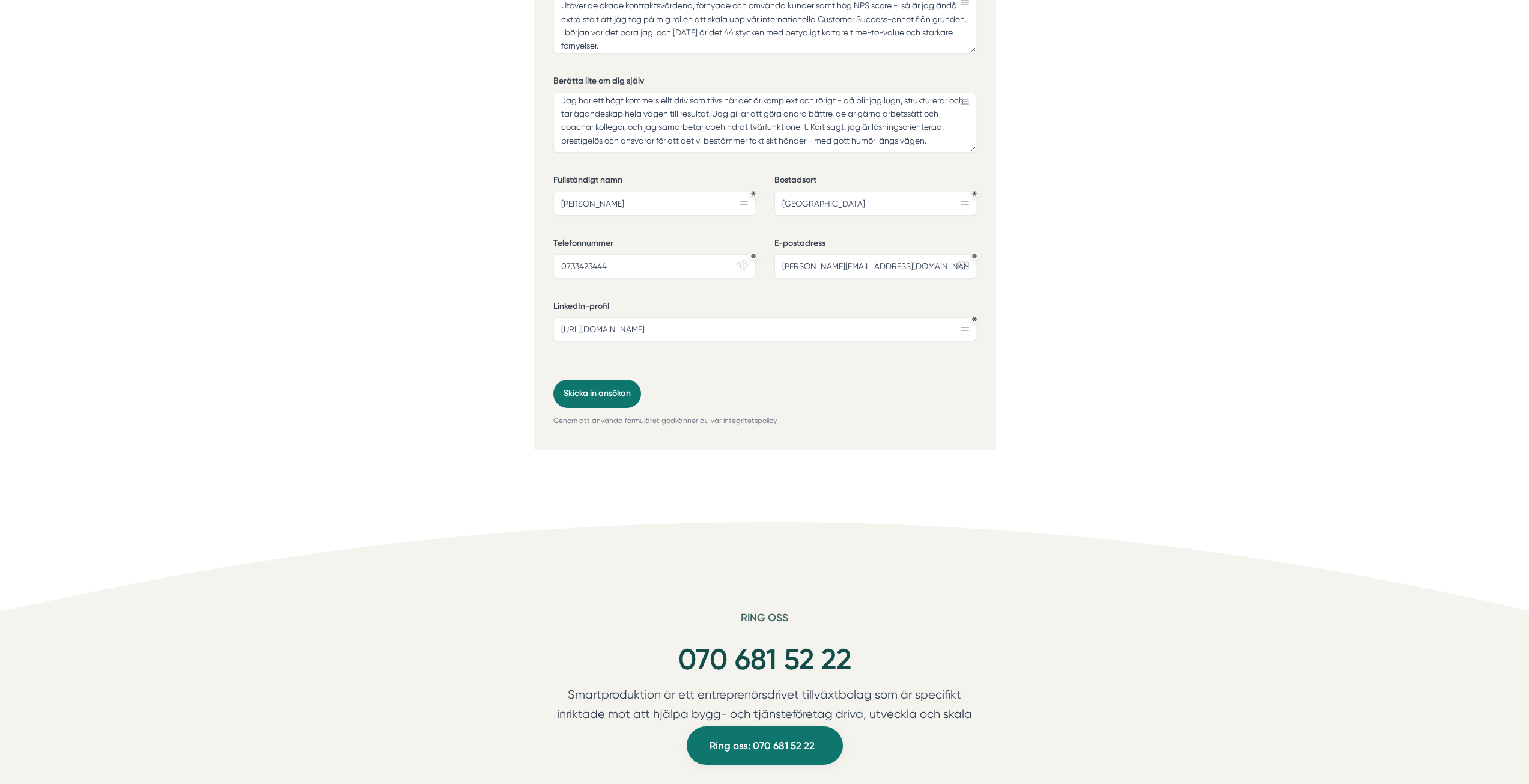
type textarea "Kundutfall först: vi styr på ARR, adoption, NPS och renewals som blir synligt r…"
